Goal: Task Accomplishment & Management: Complete application form

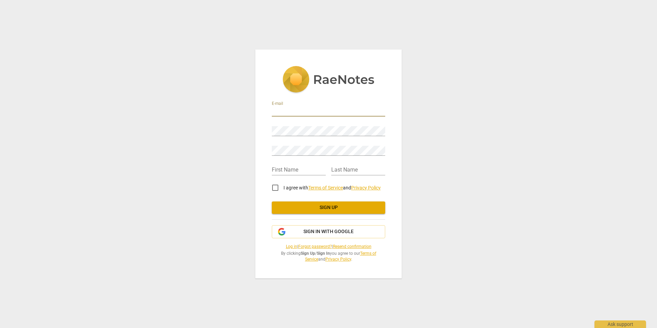
click at [286, 115] on input "email" at bounding box center [328, 112] width 113 height 10
type input "[PERSON_NAME][EMAIL_ADDRESS][PERSON_NAME][DOMAIN_NAME]"
type input "[PERSON_NAME]"
type input "Mirlohi"
click at [277, 186] on input "I agree with Terms of Service and Privacy Policy" at bounding box center [275, 187] width 16 height 16
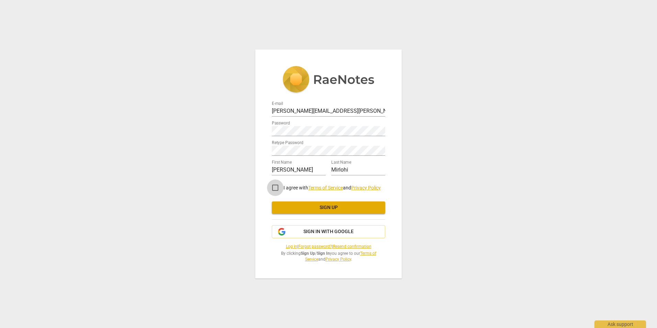
checkbox input "true"
click at [296, 204] on button "Sign up" at bounding box center [328, 207] width 113 height 12
